Goal: Information Seeking & Learning: Check status

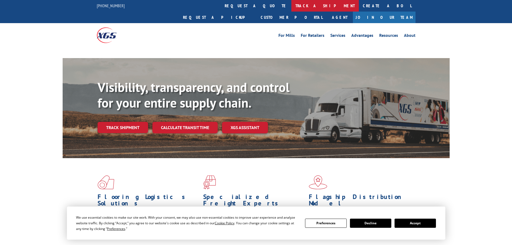
click at [291, 8] on link "track a shipment" at bounding box center [324, 6] width 67 height 12
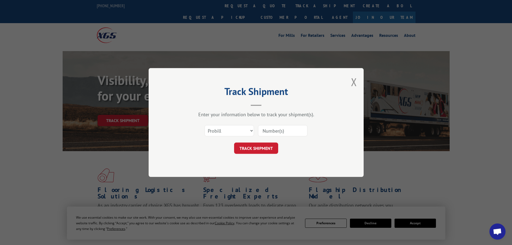
drag, startPoint x: 246, startPoint y: 132, endPoint x: 244, endPoint y: 135, distance: 3.0
click at [246, 132] on select "Select category... Probill BOL PO" at bounding box center [228, 130] width 49 height 11
select select "bol"
click at [204, 125] on select "Select category... Probill BOL PO" at bounding box center [228, 130] width 49 height 11
click at [273, 128] on input at bounding box center [282, 130] width 49 height 11
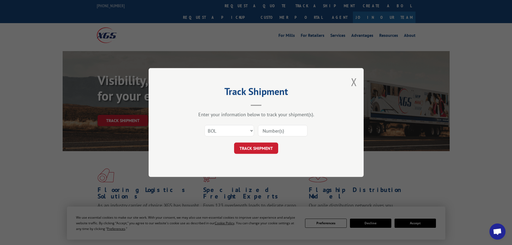
paste input "6047137"
type input "6047137"
click at [268, 146] on button "TRACK SHIPMENT" at bounding box center [256, 147] width 44 height 11
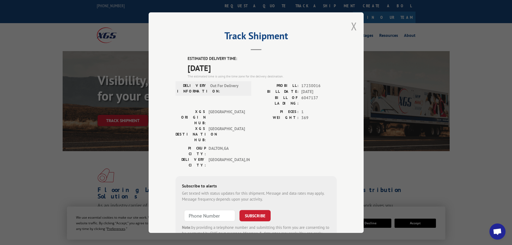
click at [353, 26] on button "Close modal" at bounding box center [354, 26] width 6 height 14
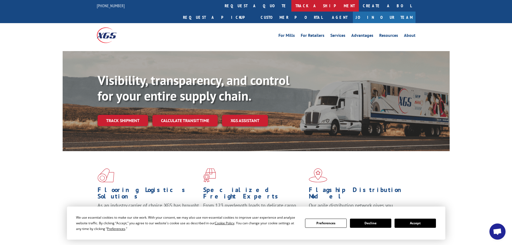
click at [291, 7] on link "track a shipment" at bounding box center [324, 6] width 67 height 12
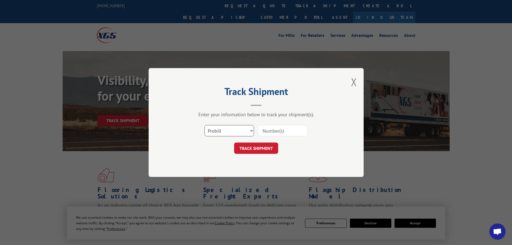
drag, startPoint x: 243, startPoint y: 131, endPoint x: 242, endPoint y: 135, distance: 4.2
click at [243, 131] on select "Select category... Probill BOL PO" at bounding box center [228, 130] width 49 height 11
select select "bol"
click at [204, 125] on select "Select category... Probill BOL PO" at bounding box center [228, 130] width 49 height 11
click at [279, 131] on input at bounding box center [282, 130] width 49 height 11
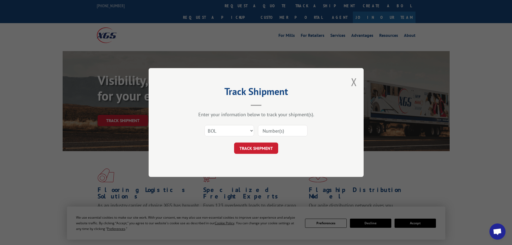
paste input "6045765"
type input "6045765"
click at [255, 145] on button "TRACK SHIPMENT" at bounding box center [256, 147] width 44 height 11
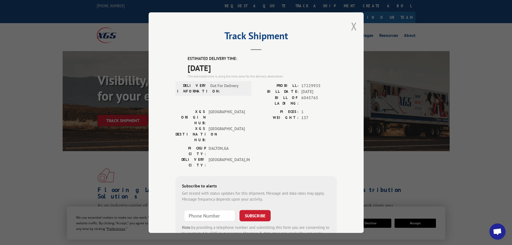
click at [353, 25] on button "Close modal" at bounding box center [354, 26] width 6 height 14
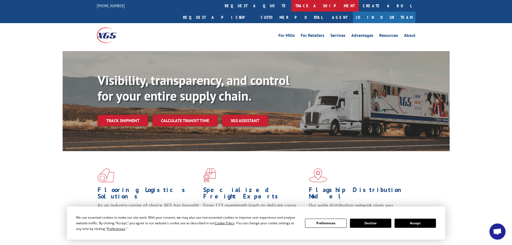
click at [291, 8] on link "track a shipment" at bounding box center [324, 6] width 67 height 12
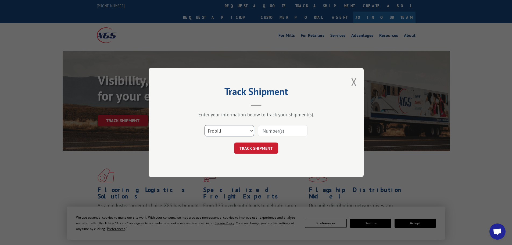
drag, startPoint x: 243, startPoint y: 131, endPoint x: 237, endPoint y: 136, distance: 8.0
click at [243, 131] on select "Select category... Probill BOL PO" at bounding box center [228, 130] width 49 height 11
select select "bol"
click at [204, 125] on select "Select category... Probill BOL PO" at bounding box center [228, 130] width 49 height 11
click at [285, 132] on input at bounding box center [282, 130] width 49 height 11
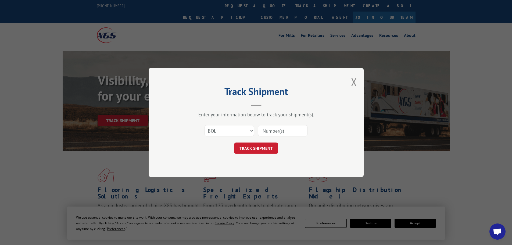
paste input "6046401"
type input "6046401"
click at [251, 143] on button "TRACK SHIPMENT" at bounding box center [256, 147] width 44 height 11
